Goal: Transaction & Acquisition: Purchase product/service

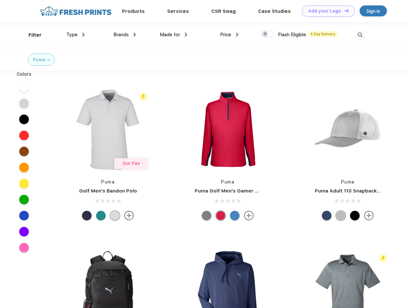
scroll to position [0, 0]
click at [326, 11] on link "Add your Logo Design Tool" at bounding box center [328, 10] width 53 height 11
click at [0, 0] on div "Design Tool" at bounding box center [0, 0] width 0 height 0
click at [344, 11] on link "Add your Logo Design Tool" at bounding box center [328, 10] width 53 height 11
click at [31, 35] on div "Filter" at bounding box center [35, 34] width 13 height 7
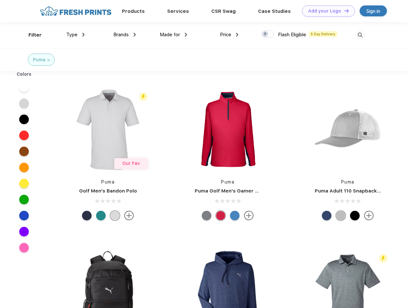
click at [76, 35] on span "Type" at bounding box center [71, 35] width 11 height 6
click at [125, 35] on span "Brands" at bounding box center [120, 35] width 15 height 6
click at [174, 35] on span "Made for" at bounding box center [170, 35] width 20 height 6
click at [229, 35] on span "Price" at bounding box center [225, 35] width 11 height 6
click at [268, 34] on div at bounding box center [267, 33] width 12 height 7
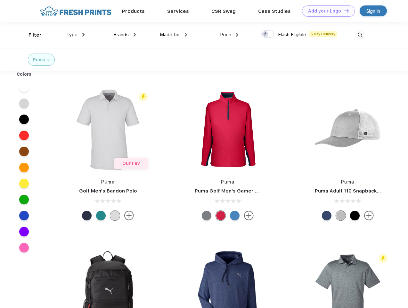
click at [266, 34] on input "checkbox" at bounding box center [263, 32] width 4 height 4
click at [360, 35] on img at bounding box center [360, 35] width 11 height 11
